Goal: Transaction & Acquisition: Purchase product/service

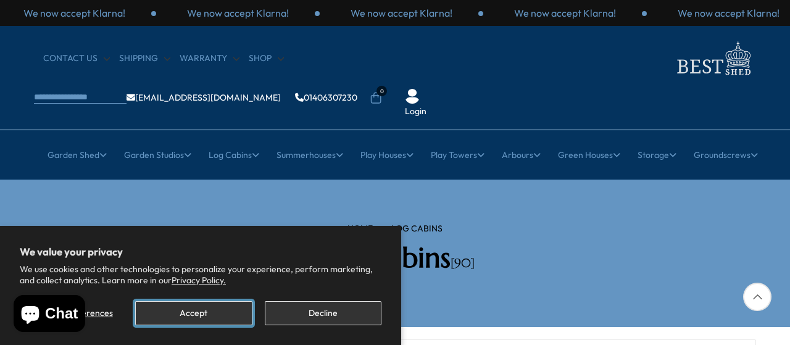
click at [207, 315] on button "Accept" at bounding box center [193, 313] width 117 height 24
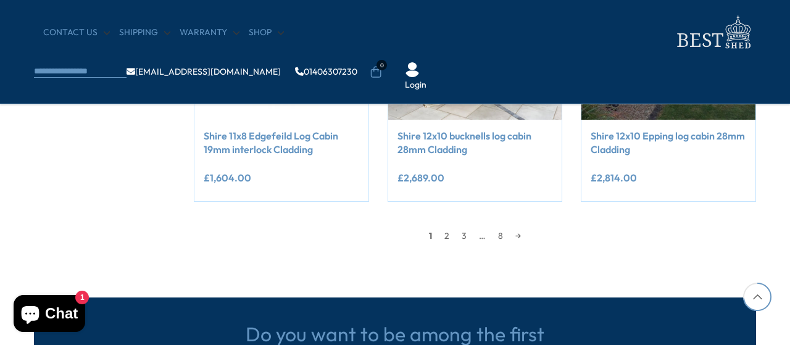
scroll to position [1172, 0]
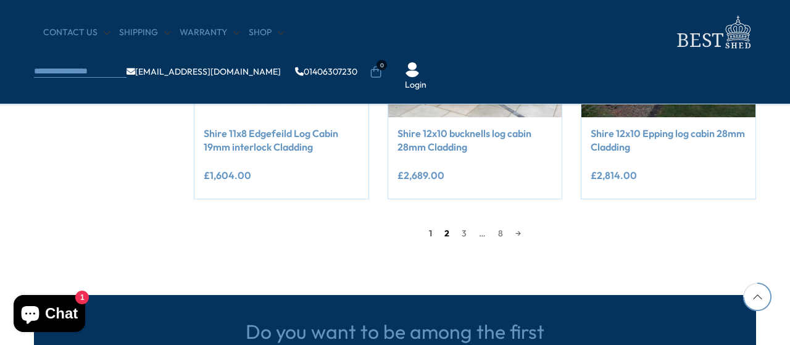
click at [446, 233] on link "2" at bounding box center [446, 233] width 17 height 19
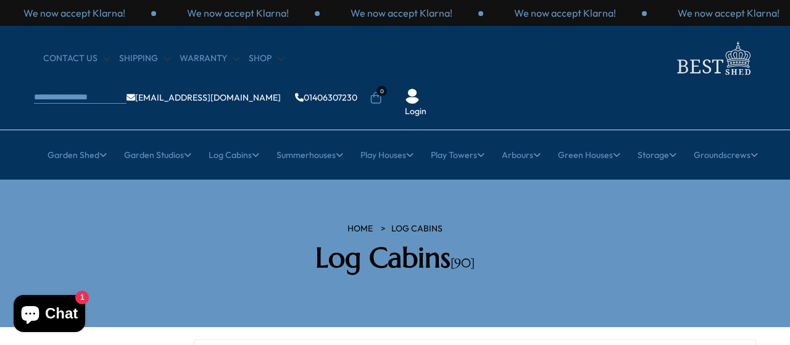
scroll to position [185, 0]
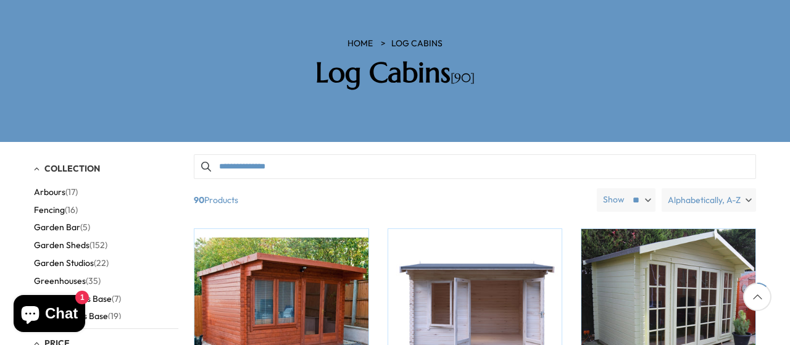
click at [708, 188] on span "Alphabetically, A-Z" at bounding box center [704, 199] width 73 height 23
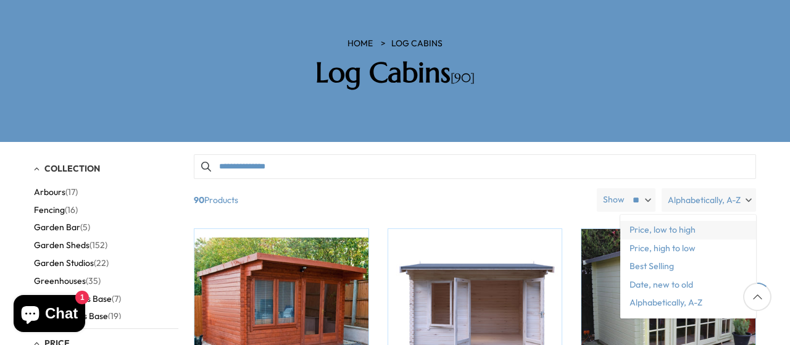
click at [666, 221] on span "Price, low to high" at bounding box center [688, 230] width 136 height 19
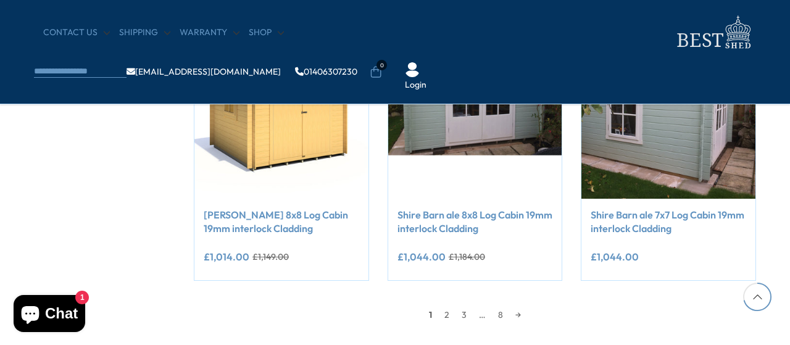
scroll to position [1111, 0]
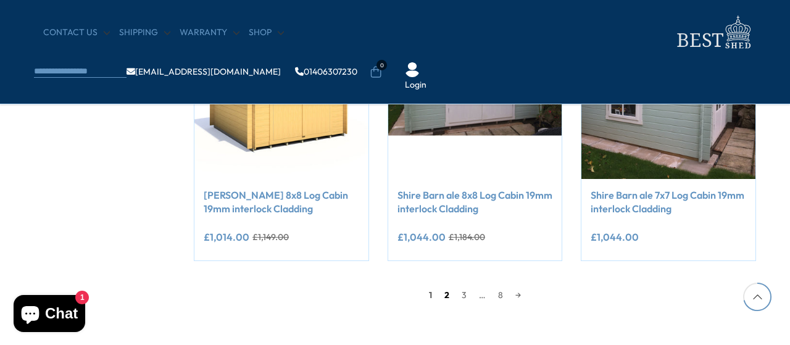
click at [448, 294] on link "2" at bounding box center [446, 295] width 17 height 19
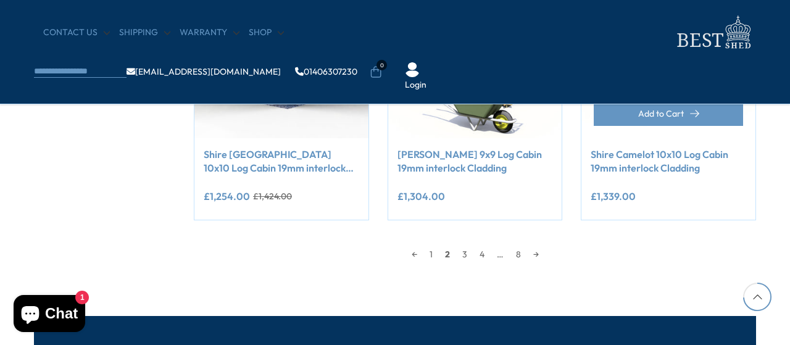
scroll to position [1160, 0]
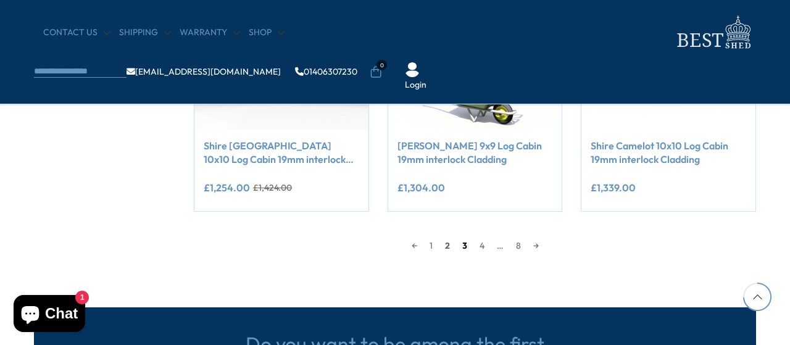
click at [464, 245] on link "3" at bounding box center [464, 245] width 17 height 19
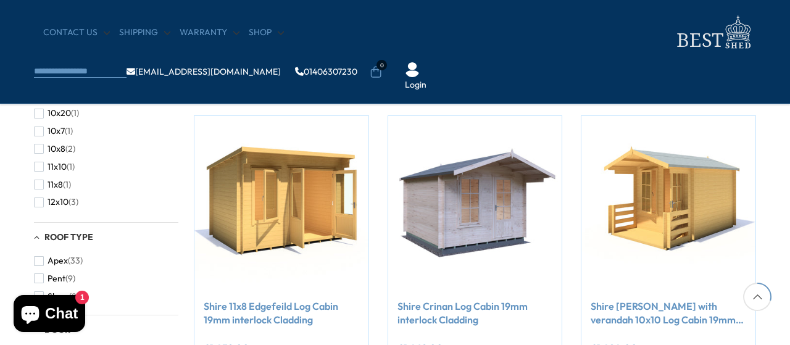
scroll to position [481, 0]
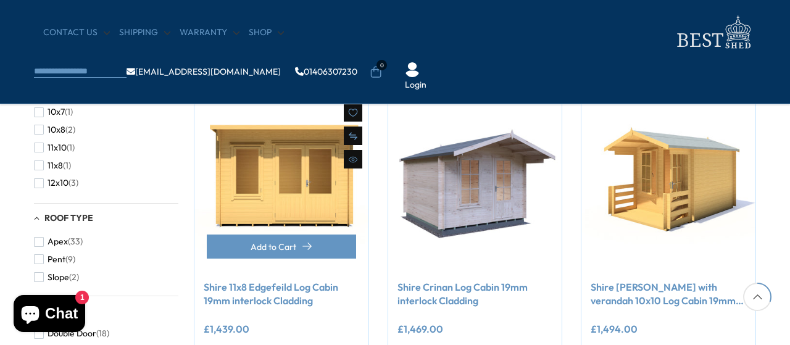
click at [299, 185] on img at bounding box center [281, 184] width 174 height 174
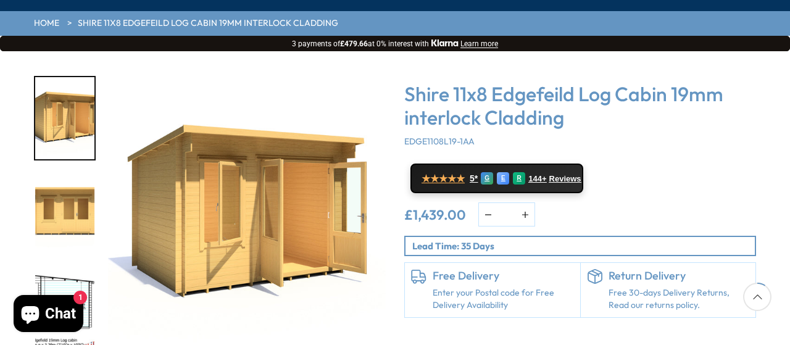
scroll to position [185, 0]
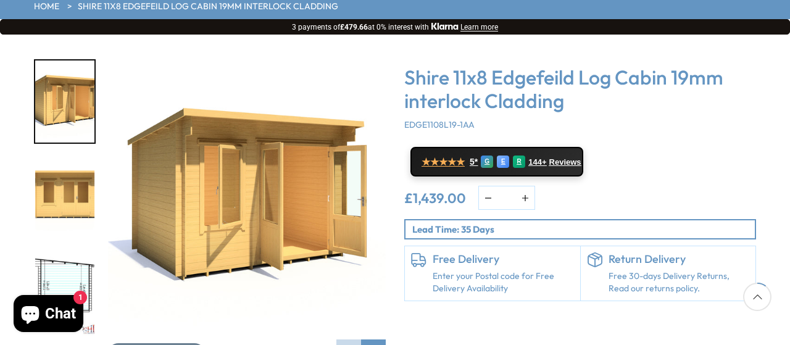
click at [77, 254] on img "3 / 8" at bounding box center [64, 295] width 59 height 82
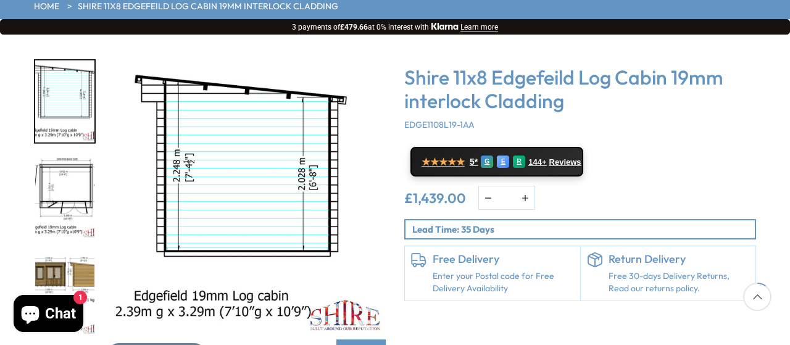
click at [54, 157] on img "4 / 8" at bounding box center [64, 198] width 59 height 82
